Goal: Information Seeking & Learning: Learn about a topic

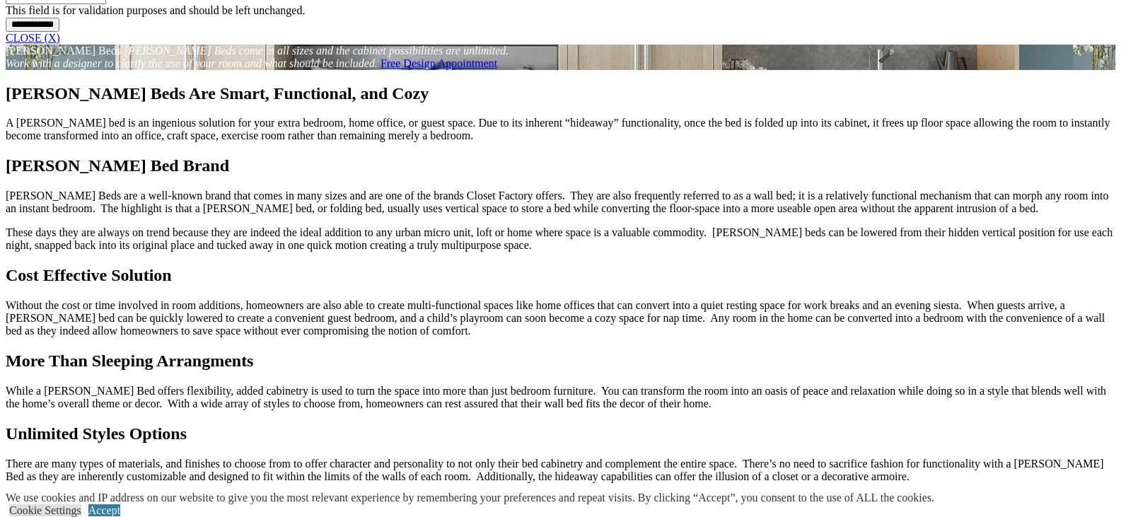
scroll to position [919, 0]
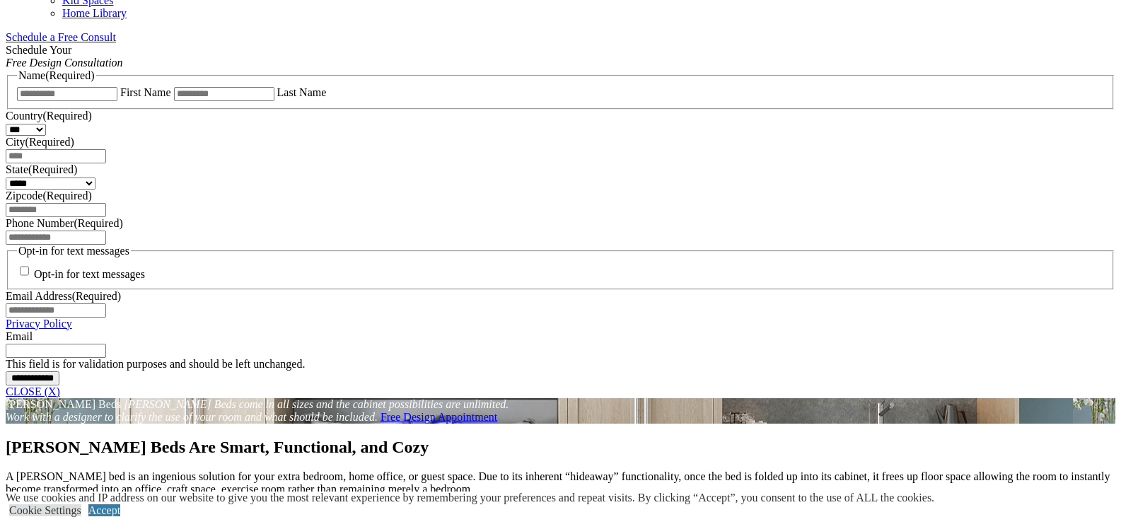
click at [116, 43] on span "Schedule a Free Consult (opens a dropdown menu)" at bounding box center [116, 37] width 0 height 12
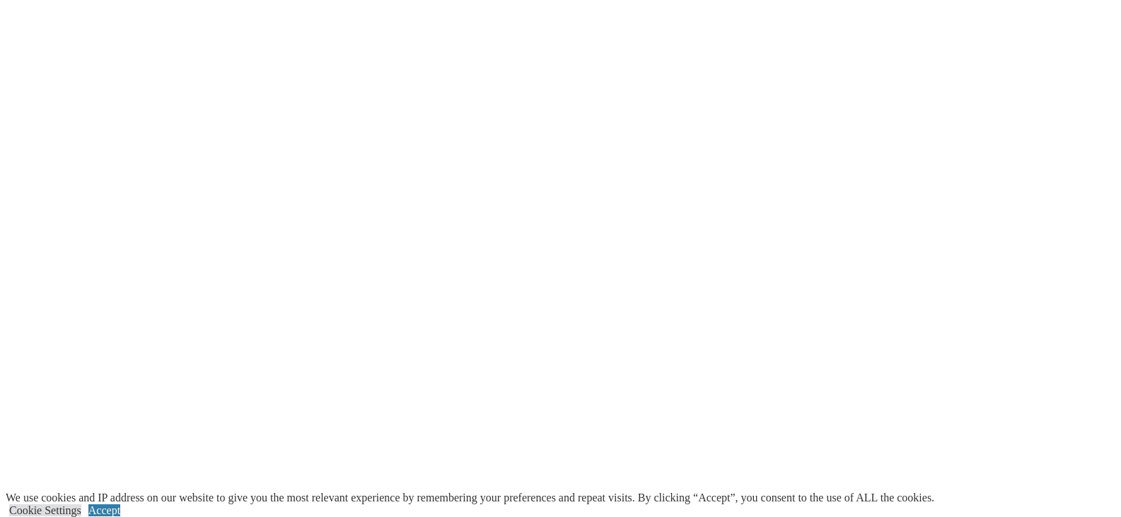
scroll to position [2757, 0]
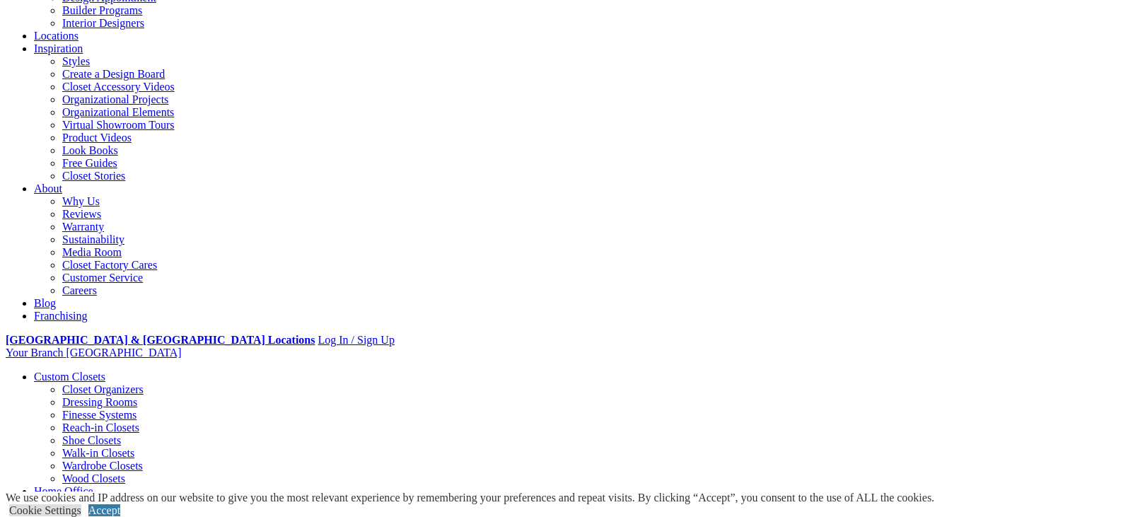
scroll to position [71, 0]
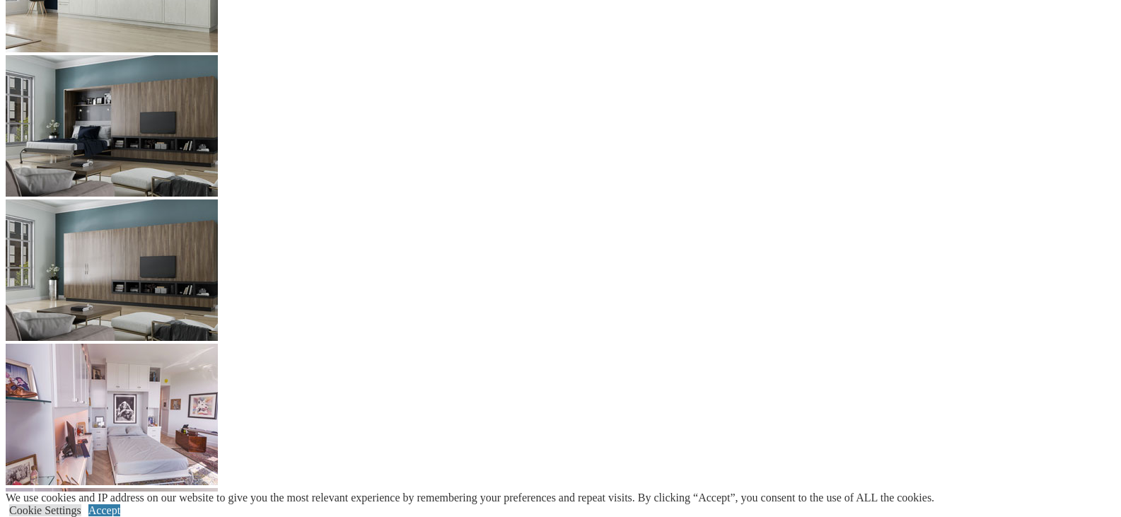
scroll to position [2545, 0]
